Goal: Navigation & Orientation: Find specific page/section

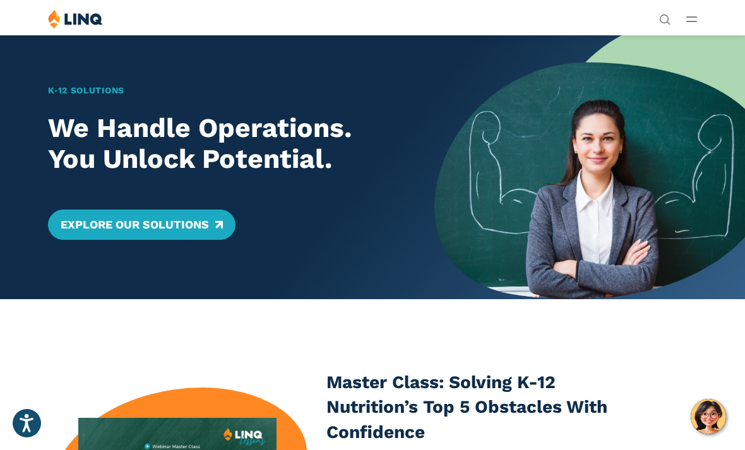
click at [698, 14] on div "Solutions Nutrition Overview NEW School Nutrition Suite School Nutrition State …" at bounding box center [372, 21] width 745 height 24
click at [695, 20] on icon "Open Main Menu" at bounding box center [692, 19] width 11 height 6
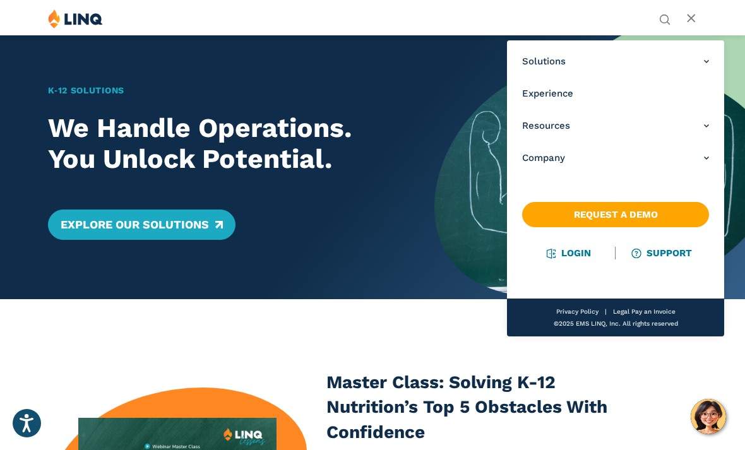
click at [561, 261] on nav "Solutions Nutrition Overview NEW School Nutrition Suite School Nutrition State …" at bounding box center [615, 188] width 217 height 296
click at [574, 253] on link "Login" at bounding box center [569, 253] width 44 height 11
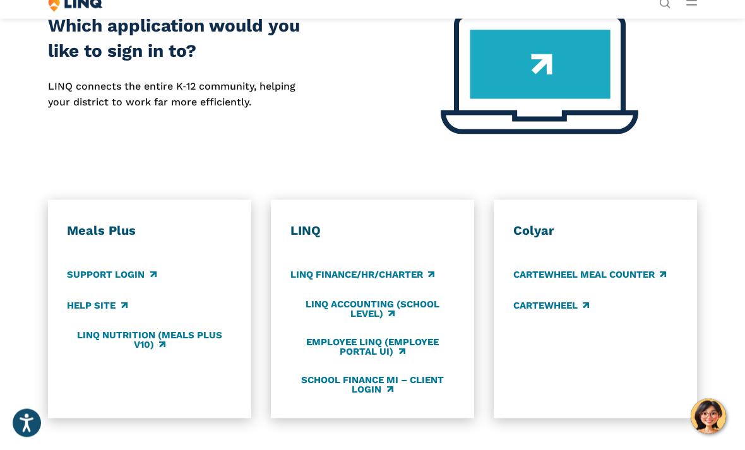
scroll to position [468, 0]
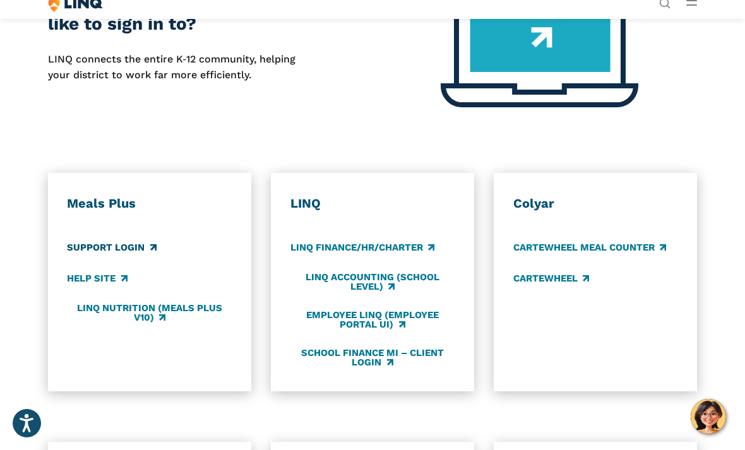
click at [115, 243] on link "Support Login" at bounding box center [111, 248] width 89 height 14
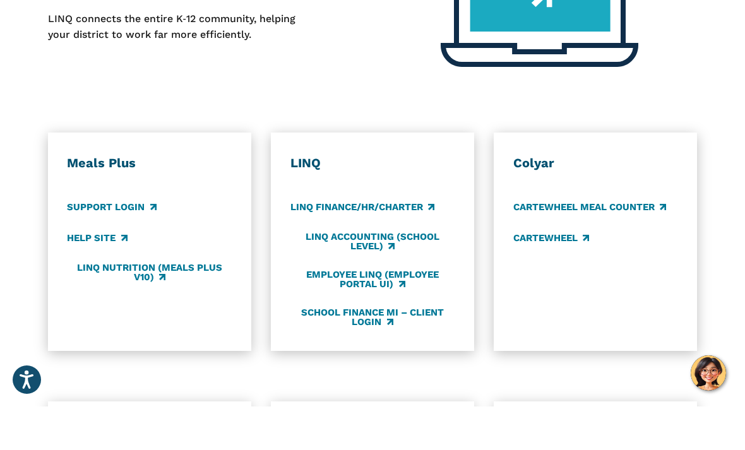
scroll to position [508, 0]
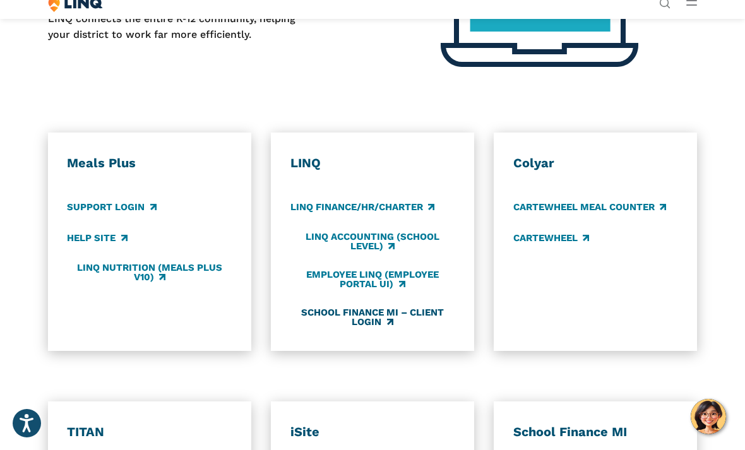
click at [361, 320] on link "School Finance MI – Client Login" at bounding box center [373, 317] width 165 height 21
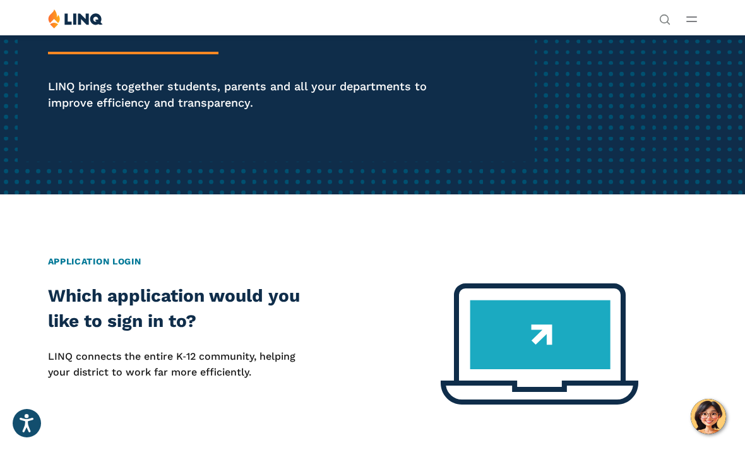
scroll to position [0, 0]
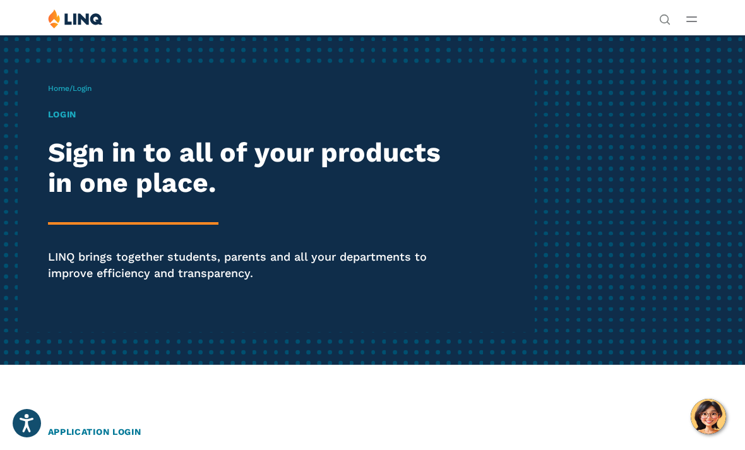
click at [690, 19] on icon "Open Main Menu" at bounding box center [692, 19] width 11 height 6
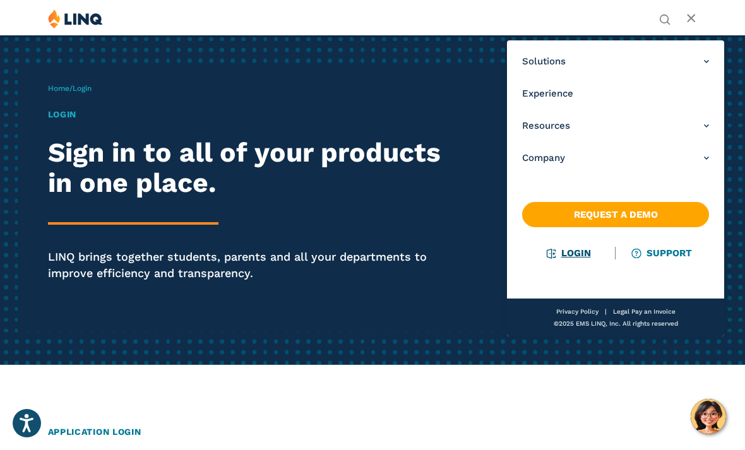
click at [561, 255] on link "Login" at bounding box center [569, 253] width 44 height 11
